Goal: Complete application form

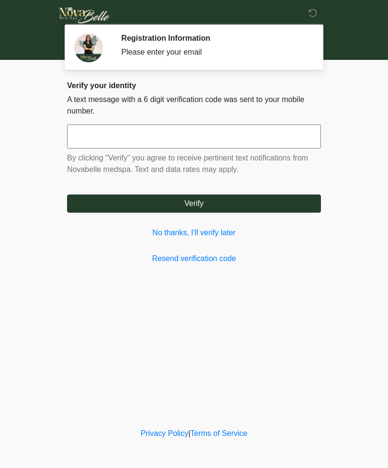
click at [191, 140] on input "text" at bounding box center [194, 137] width 254 height 24
type input "******"
click at [220, 195] on button "Verify" at bounding box center [194, 204] width 254 height 18
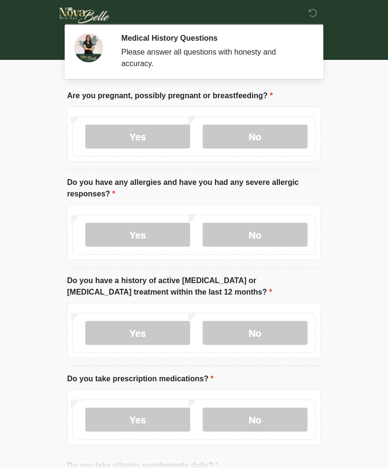
click at [254, 137] on label "No" at bounding box center [255, 137] width 105 height 24
click at [269, 236] on label "No" at bounding box center [255, 235] width 105 height 24
click at [261, 337] on label "No" at bounding box center [255, 333] width 105 height 24
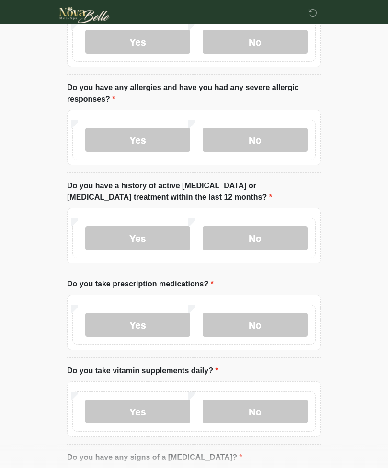
scroll to position [94, 0]
click at [275, 323] on label "No" at bounding box center [255, 325] width 105 height 24
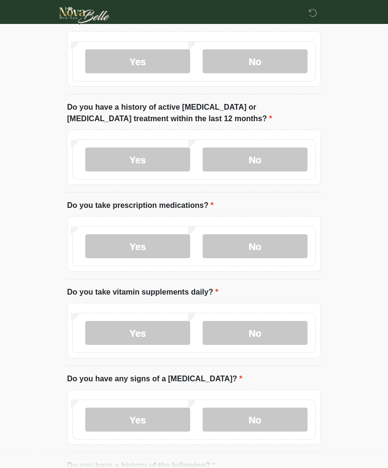
scroll to position [174, 0]
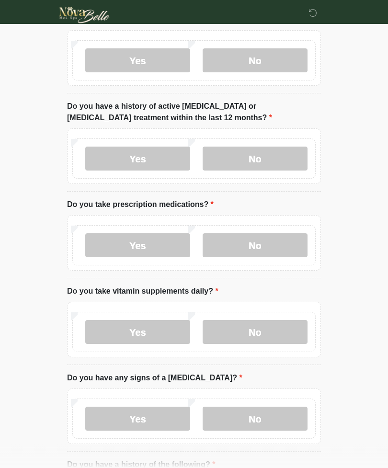
click at [163, 334] on label "Yes" at bounding box center [137, 333] width 105 height 24
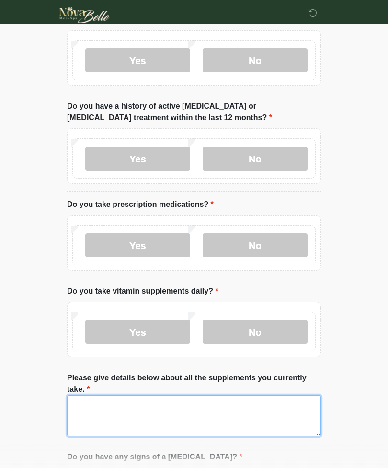
click at [184, 419] on textarea "Please give details below about all the supplements you currently take." at bounding box center [194, 415] width 254 height 41
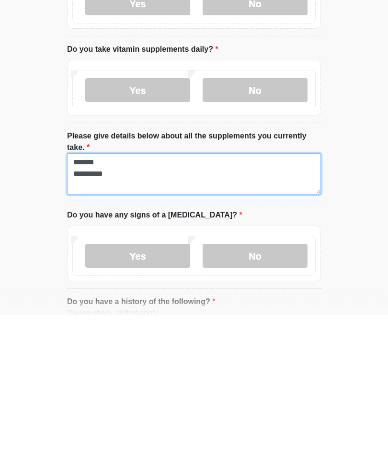
click at [134, 307] on textarea "**********" at bounding box center [194, 327] width 254 height 41
click at [172, 307] on textarea "**********" at bounding box center [194, 327] width 254 height 41
click at [165, 307] on textarea "**********" at bounding box center [194, 327] width 254 height 41
click at [100, 307] on textarea "**********" at bounding box center [194, 327] width 254 height 41
type textarea "**********"
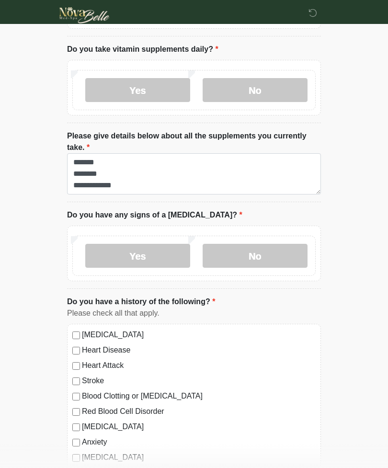
click at [275, 257] on label "No" at bounding box center [255, 256] width 105 height 24
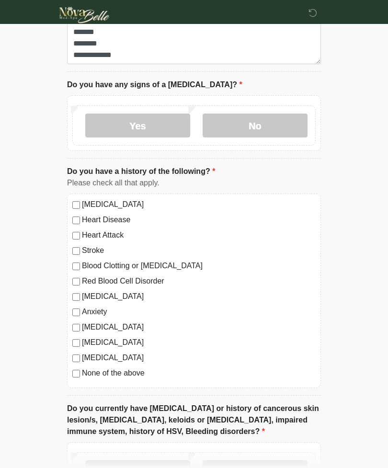
scroll to position [547, 0]
click at [138, 372] on label "None of the above" at bounding box center [199, 374] width 234 height 12
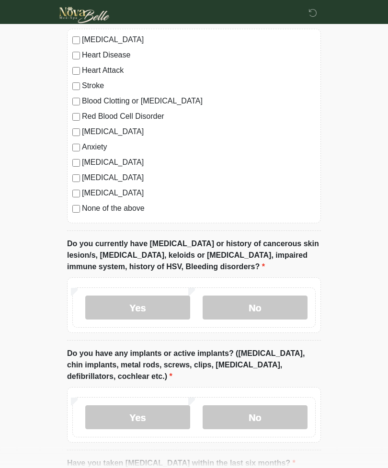
scroll to position [716, 0]
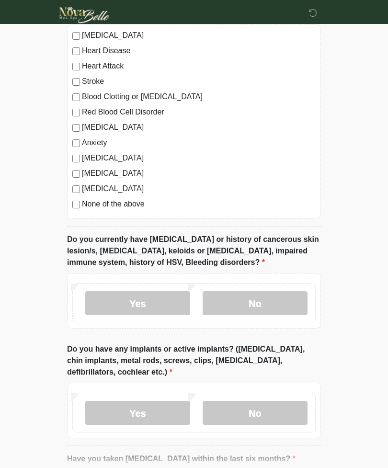
click at [284, 299] on label "No" at bounding box center [255, 304] width 105 height 24
click at [279, 406] on label "No" at bounding box center [255, 413] width 105 height 24
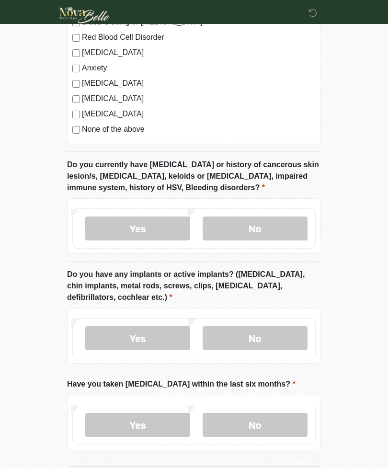
scroll to position [825, 0]
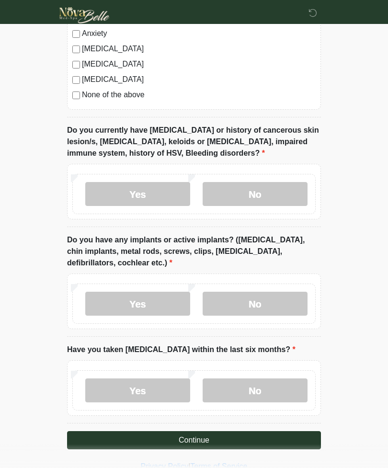
click at [288, 389] on label "No" at bounding box center [255, 391] width 105 height 24
click at [268, 431] on button "Continue" at bounding box center [194, 440] width 254 height 18
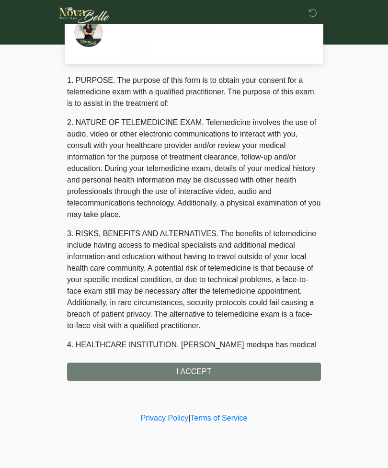
scroll to position [0, 0]
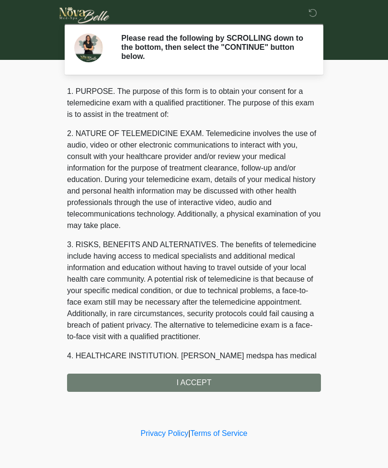
click at [277, 377] on div "1. PURPOSE. The purpose of this form is to obtain your consent for a telemedici…" at bounding box center [194, 239] width 254 height 306
click at [216, 382] on div "1. PURPOSE. The purpose of this form is to obtain your consent for a telemedici…" at bounding box center [194, 239] width 254 height 306
click at [200, 383] on div "1. PURPOSE. The purpose of this form is to obtain your consent for a telemedici…" at bounding box center [194, 239] width 254 height 306
click at [204, 386] on div "1. PURPOSE. The purpose of this form is to obtain your consent for a telemedici…" at bounding box center [194, 239] width 254 height 306
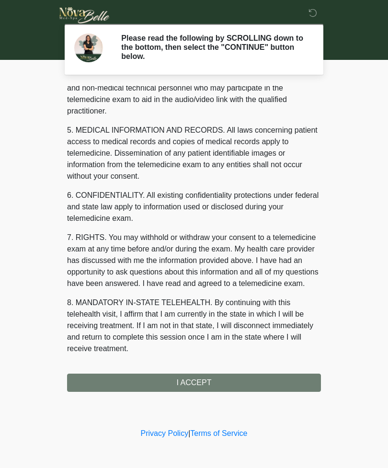
scroll to position [279, 0]
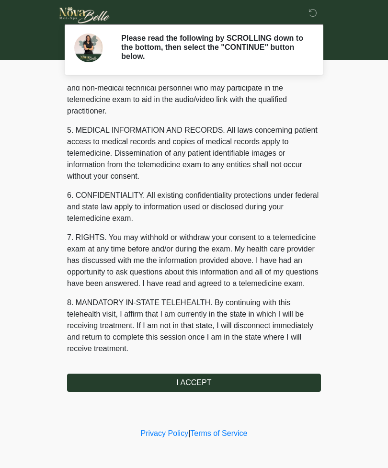
click at [211, 381] on button "I ACCEPT" at bounding box center [194, 383] width 254 height 18
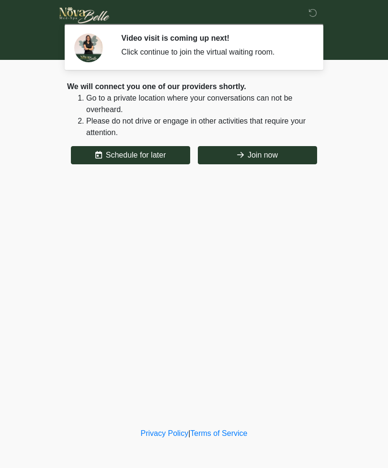
click at [262, 151] on button "Join now" at bounding box center [257, 155] width 119 height 18
